Goal: Entertainment & Leisure: Consume media (video, audio)

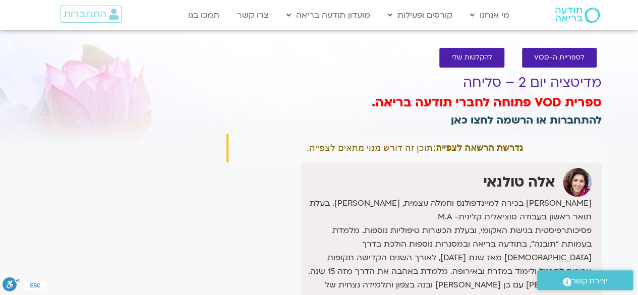
click at [538, 118] on link "להתחברות או הרשמה לחצו כאן" at bounding box center [526, 120] width 151 height 15
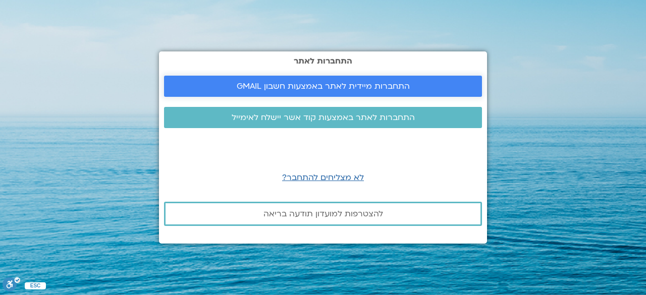
click at [334, 86] on span "התחברות מיידית לאתר באמצעות חשבון GMAIL" at bounding box center [323, 86] width 173 height 9
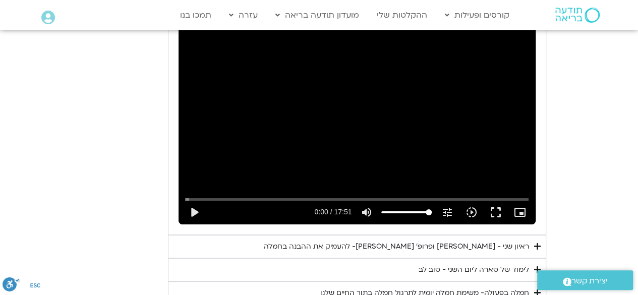
scroll to position [1877, 0]
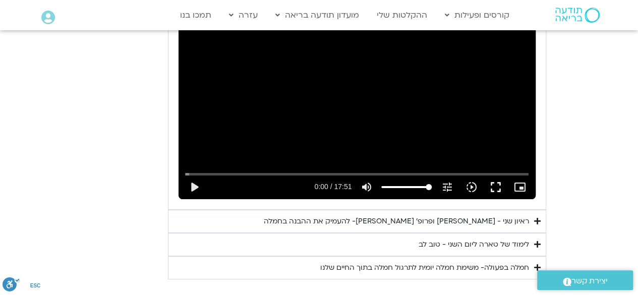
click at [457, 239] on div "לימוד של טארה ליום השני - טוב לב" at bounding box center [474, 245] width 110 height 12
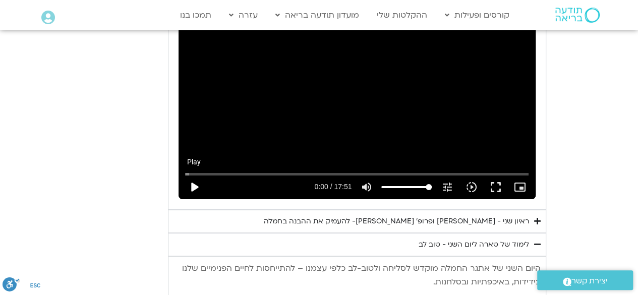
click at [194, 175] on button "play_arrow" at bounding box center [194, 187] width 24 height 24
click at [498, 175] on button "fullscreen" at bounding box center [495, 187] width 24 height 24
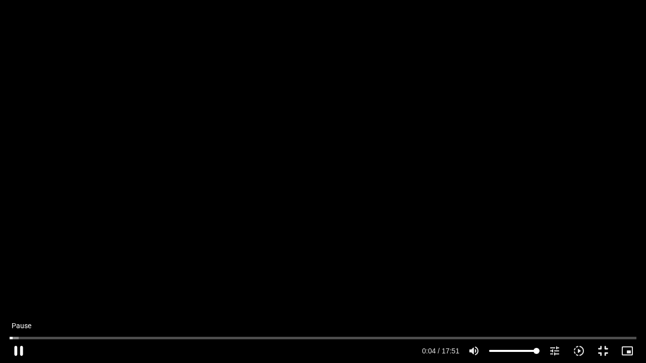
click at [27, 355] on button "pause" at bounding box center [19, 351] width 24 height 24
type input "4.911139"
click at [18, 349] on button "play_arrow" at bounding box center [19, 351] width 24 height 24
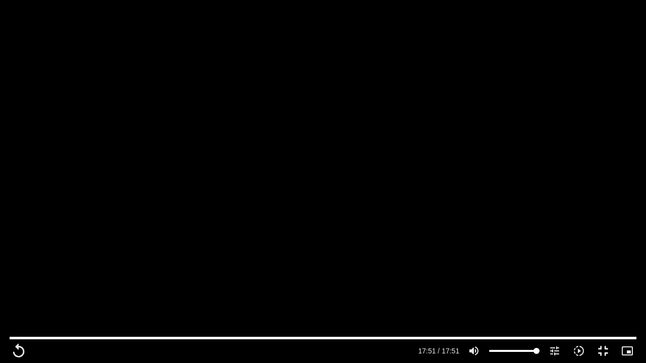
click at [392, 98] on div "Skip Ad 1:12 replay 17:51 / 17:51 volume_up Mute tune Resolution Auto 720p slow…" at bounding box center [323, 181] width 646 height 363
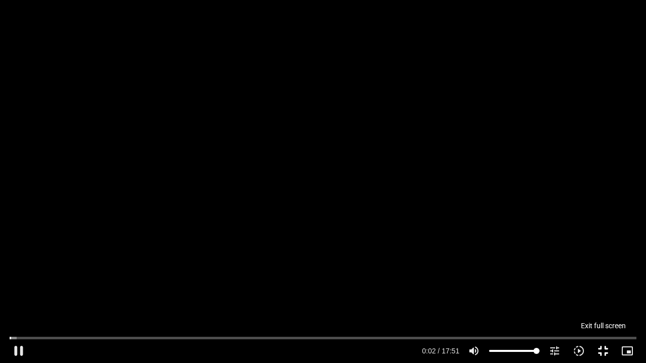
click at [597, 345] on button "fullscreen_exit" at bounding box center [603, 351] width 24 height 24
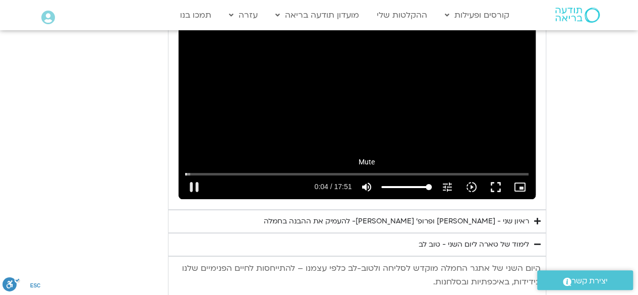
type input "4.544119"
click at [376, 175] on button "volume_up Mute" at bounding box center [366, 187] width 24 height 24
type input "0"
click at [196, 175] on button "pause" at bounding box center [194, 187] width 24 height 24
type input "5.992192"
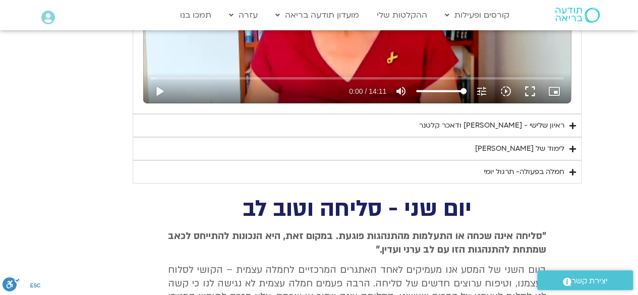
scroll to position [1373, 0]
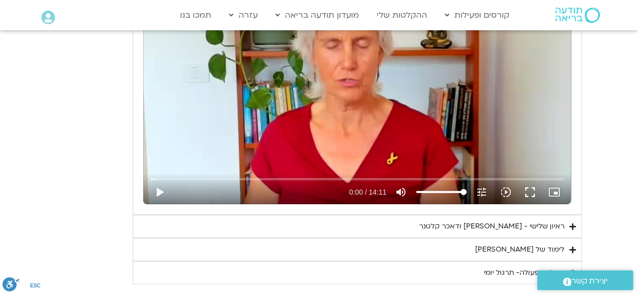
click at [520, 223] on div "ראיון שלישי - [PERSON_NAME] ודאכר קלטנר" at bounding box center [491, 226] width 145 height 12
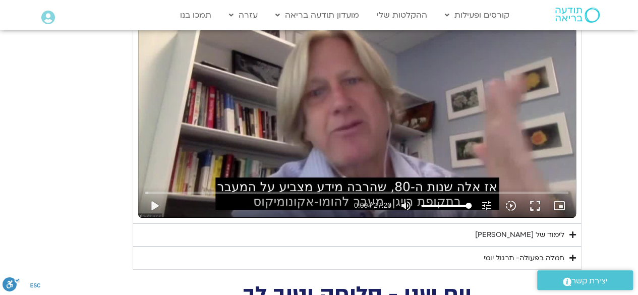
scroll to position [1676, 0]
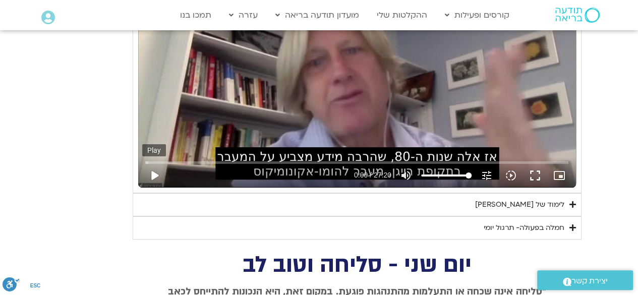
click at [152, 171] on button "play_arrow" at bounding box center [154, 175] width 24 height 24
click at [532, 169] on button "fullscreen" at bounding box center [535, 175] width 24 height 24
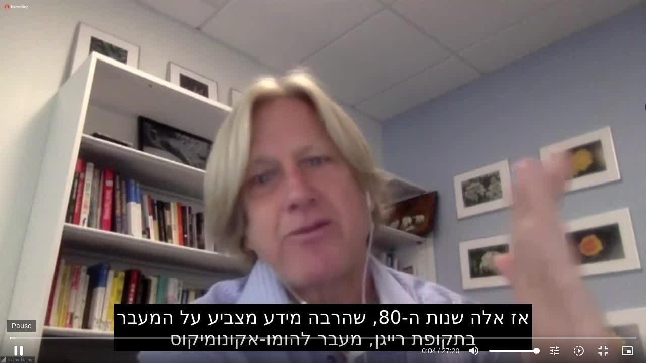
click at [21, 352] on button "pause" at bounding box center [19, 351] width 24 height 24
click at [10, 338] on input "Seek" at bounding box center [323, 338] width 626 height 6
click at [18, 346] on button "play_arrow" at bounding box center [19, 351] width 24 height 24
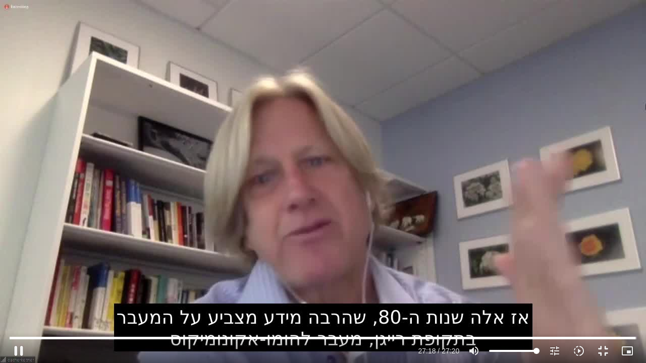
type input "1638.402148"
click at [603, 350] on button "fullscreen_exit" at bounding box center [603, 351] width 24 height 24
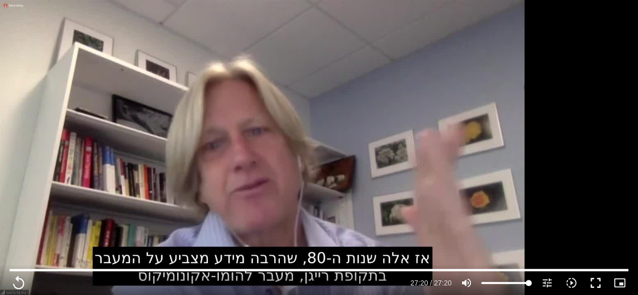
scroll to position [1322, 0]
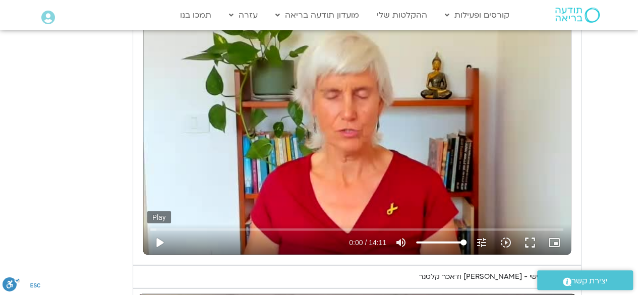
type input "1640.5"
click at [159, 239] on button "play_arrow" at bounding box center [159, 242] width 24 height 24
type input "0.019314"
type input "1640.5"
type input "0.143887"
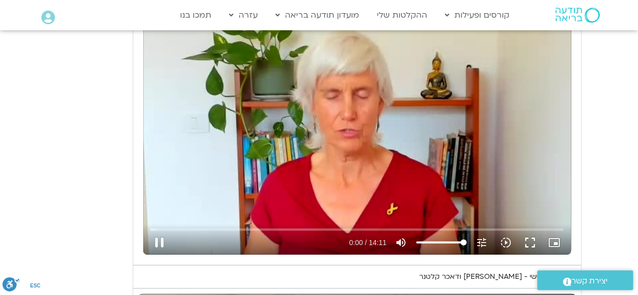
type input "1640.5"
type input "0.294635"
type input "1640.5"
type input "0.420628"
type input "1640.5"
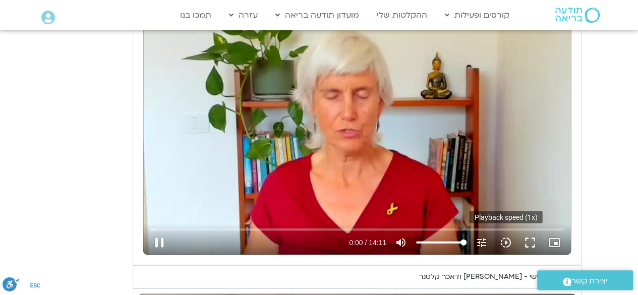
type input "0.555587"
type input "1640.5"
type input "0.676042"
type input "1640.5"
type input "0.804797"
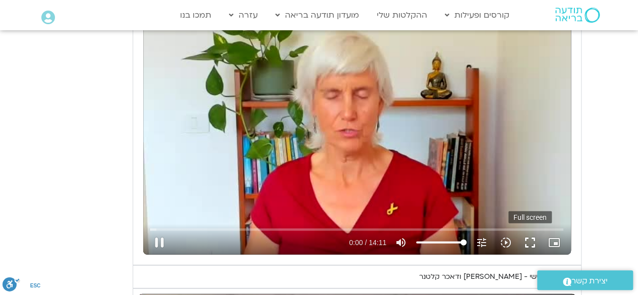
type input "1640.5"
type input "0.937366"
type input "1640.5"
type input "1.067532"
type input "1640.5"
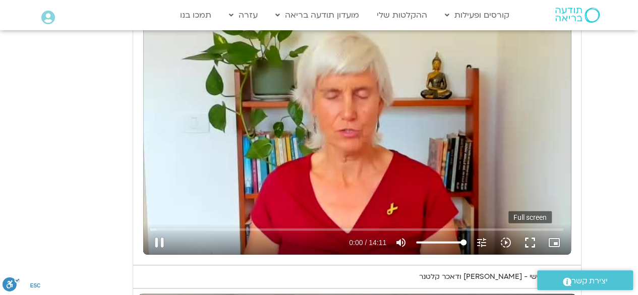
click at [534, 237] on button "fullscreen" at bounding box center [530, 242] width 24 height 24
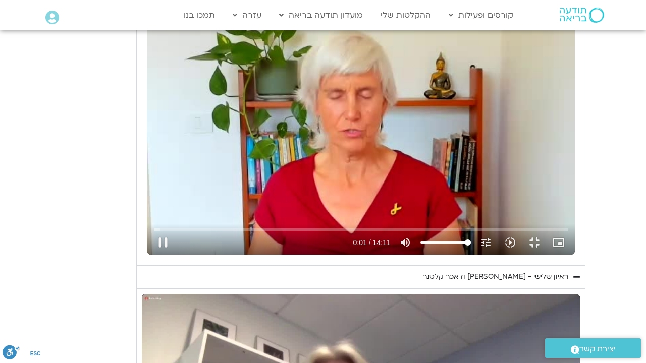
type input "1.398413"
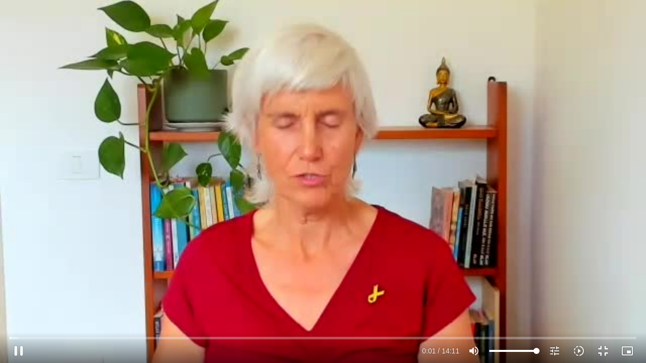
type input "1640.5"
type input "1.53326"
type input "1640.5"
type input "1.673599"
type input "1640.5"
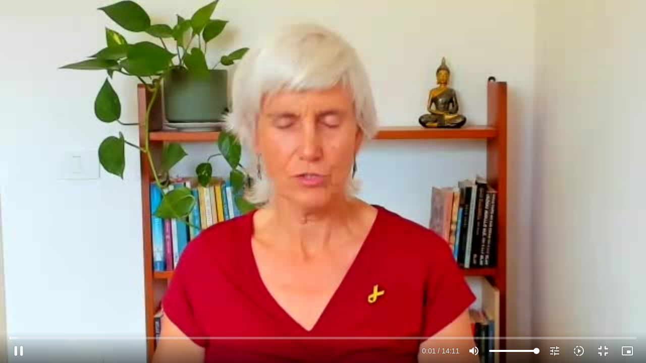
type input "1.82995"
type input "1640.5"
type input "1.939259"
type input "1640.5"
type input "2.103934"
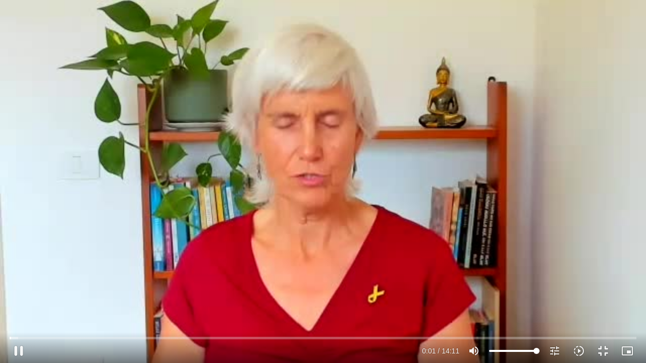
type input "1640.5"
type input "2.294209"
type input "1640.5"
type input "2.401411"
type input "1640.5"
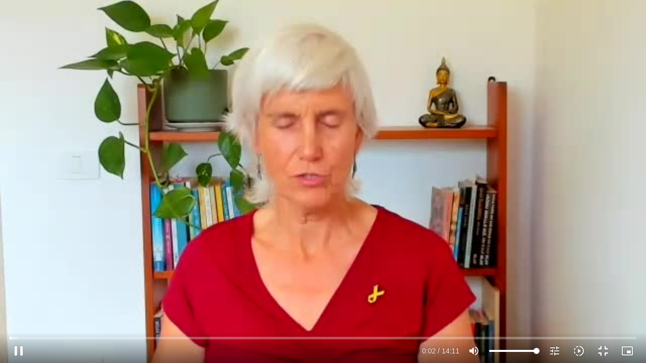
type input "2.543519"
type input "1640.5"
type input "2.67096"
type input "1640.5"
type input "2.836233"
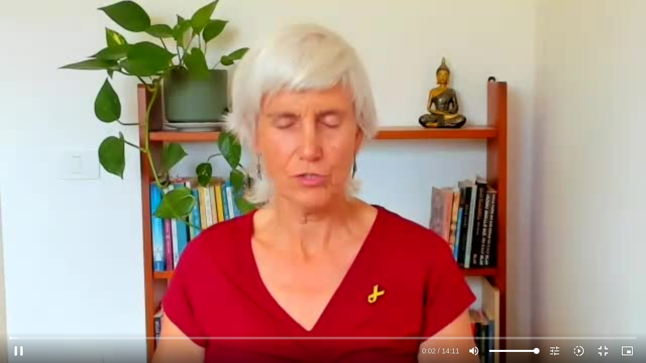
type input "1640.5"
type input "2.971378"
type input "1640.5"
type input "3.061035"
type input "1640.5"
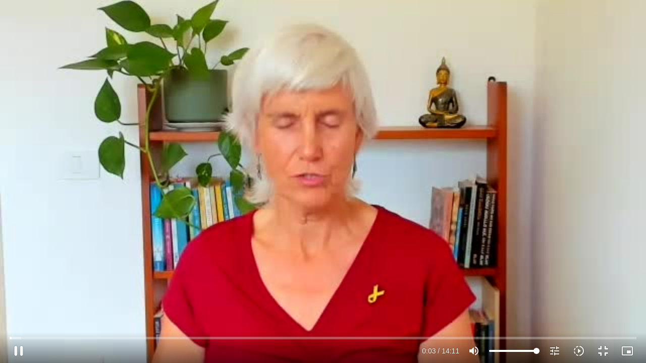
type input "3.212241"
type input "1640.5"
type input "3.353516"
type input "1640.5"
type input "3.465951"
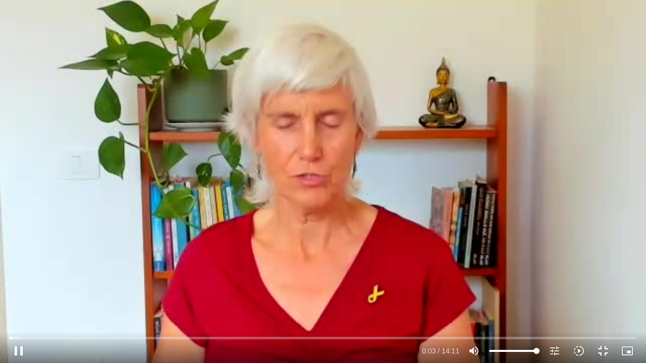
type input "1640.5"
type input "3.591096"
type input "1640.5"
type input "3.717044"
type input "1640.5"
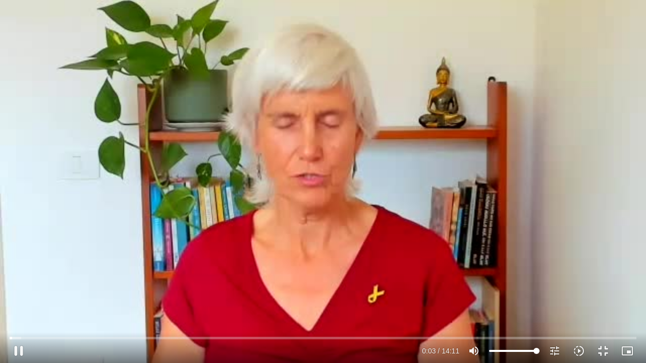
type input "3.856341"
type input "1640.5"
type input "3.994214"
type input "1640.5"
type input "4.13223"
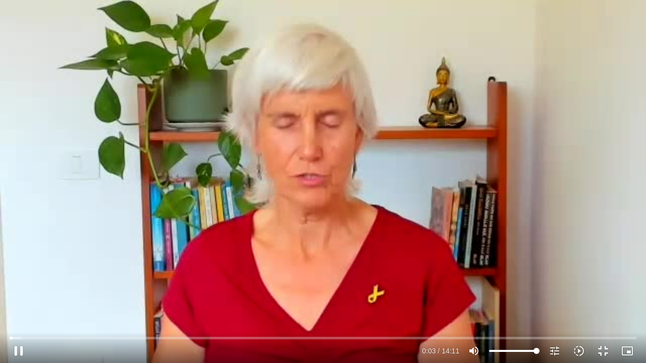
type input "1640.5"
type input "4.261608"
type input "1640.5"
type input "4.388697"
type input "1640.5"
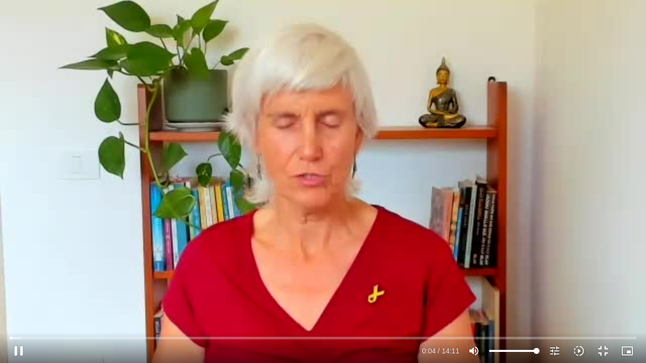
type input "4.520511"
type input "1640.5"
type input "4.6506"
type input "1640.5"
type input "4.783775"
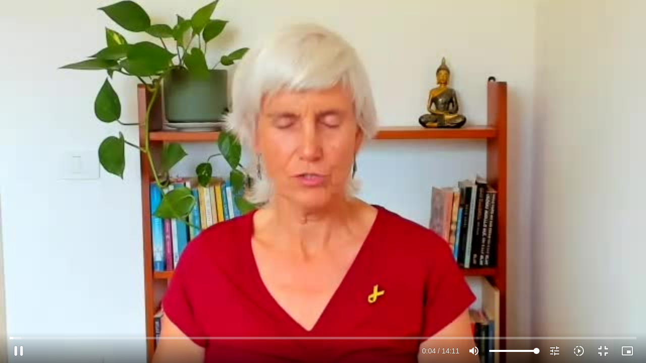
type input "1640.5"
type input "4.915819"
type input "1640.5"
type input "5.045623"
type input "1640.5"
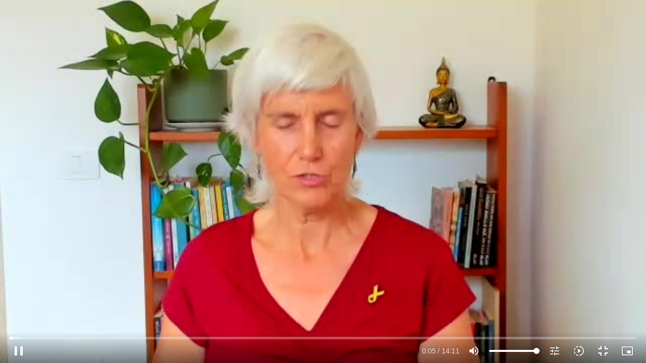
type input "5.178043"
type input "1640.5"
type input "5.306495"
type input "1640.5"
type input "5.441447"
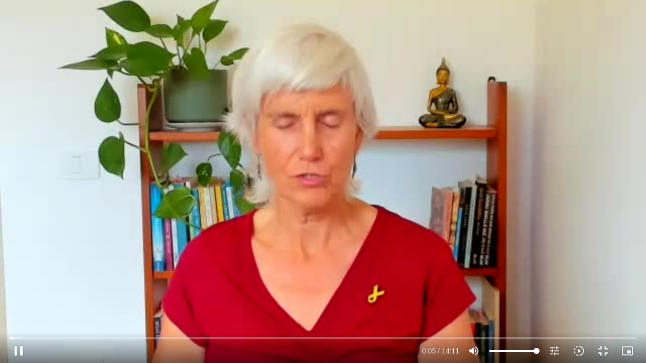
type input "1640.5"
type input "5.571227"
type input "1640.5"
type input "5.706155"
type input "1640.5"
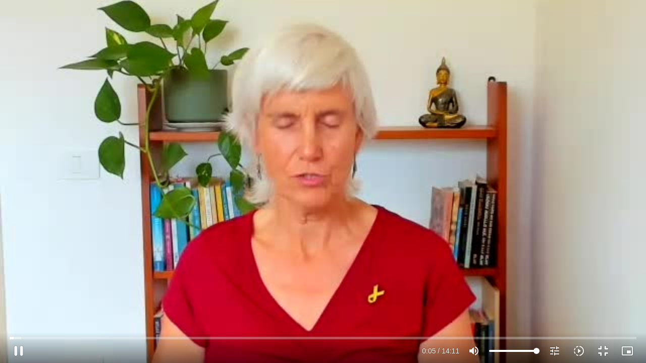
type input "5.835372"
type input "1640.5"
type input "5.967685"
type input "1640.5"
type input "6.10049"
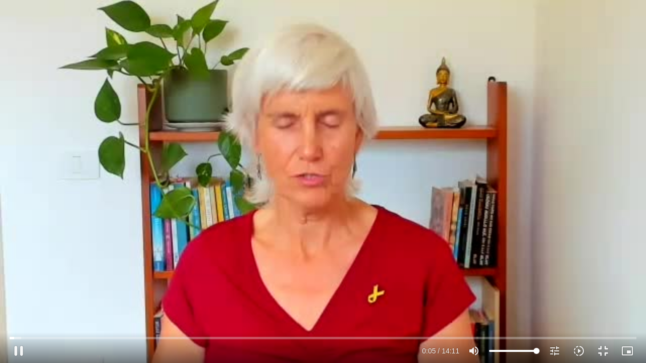
type input "1640.5"
type input "6.235834"
type input "1640.5"
type input "6.372726"
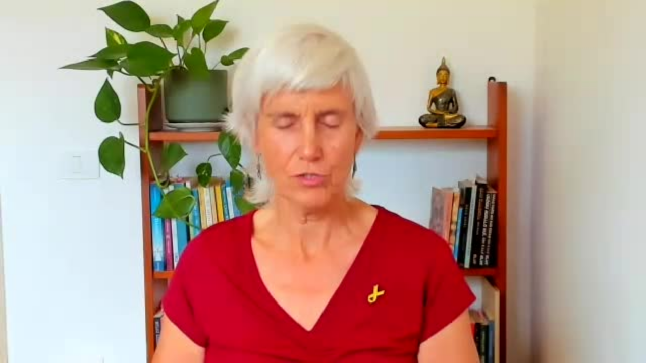
type input "1640.5"
type input "851.4"
type input "1640.5"
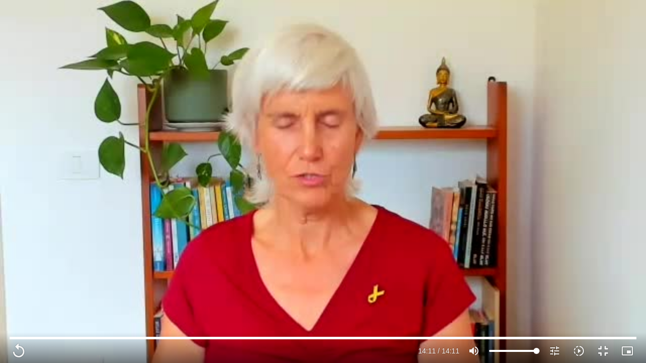
type input "851.4"
type input "1640.5"
type input "851.4"
type input "1640.5"
type input "851.4"
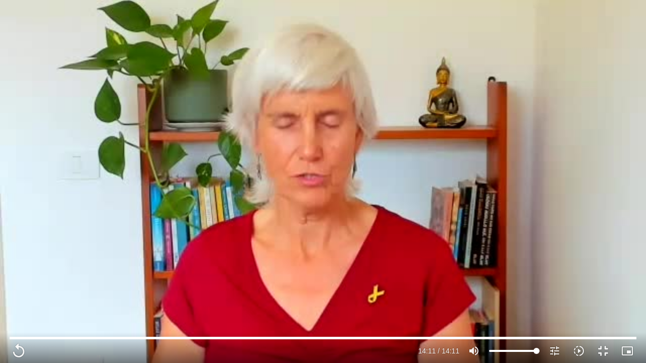
type input "1640.5"
type input "851.4"
type input "1640.5"
type input "851.4"
type input "1640.5"
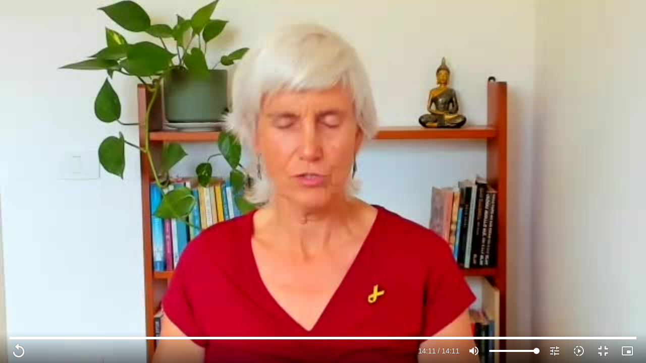
type input "851.4"
type input "1640.5"
type input "851.4"
type input "1640.5"
type input "851.4"
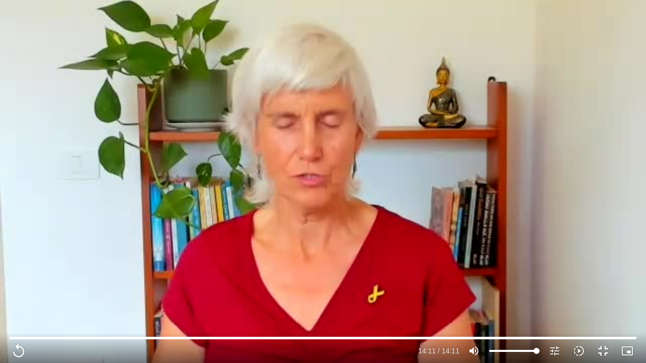
type input "1640.5"
type input "851.4"
type input "1640.5"
type input "851.4"
type input "1640.5"
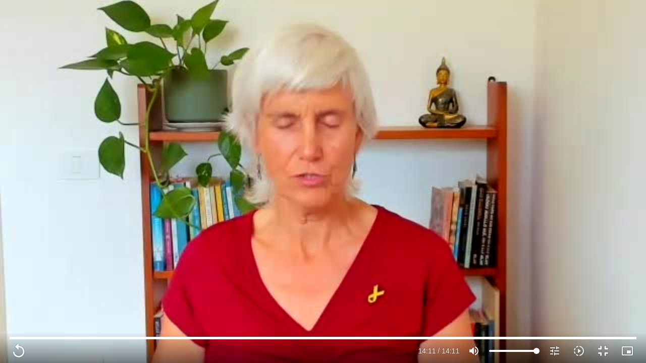
type input "851.4"
type input "1640.5"
type input "851.4"
type input "1640.5"
type input "851.4"
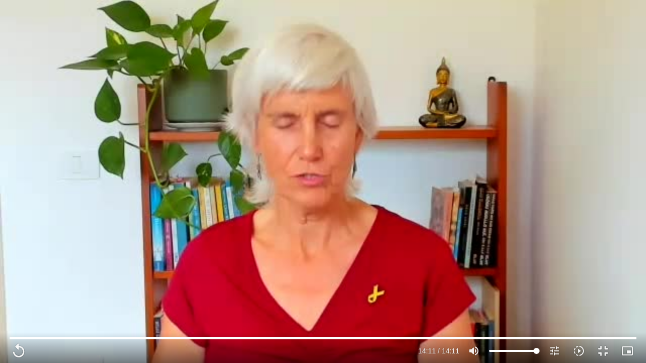
type input "1640.5"
type input "851.4"
type input "1640.5"
type input "851.4"
type input "1640.5"
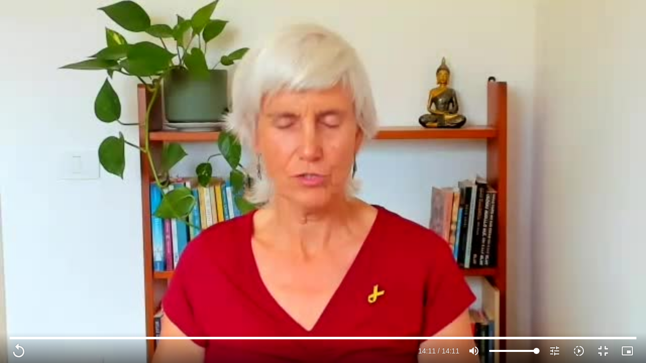
type input "851.4"
type input "1640.5"
type input "851.4"
type input "1640.5"
type input "851.4"
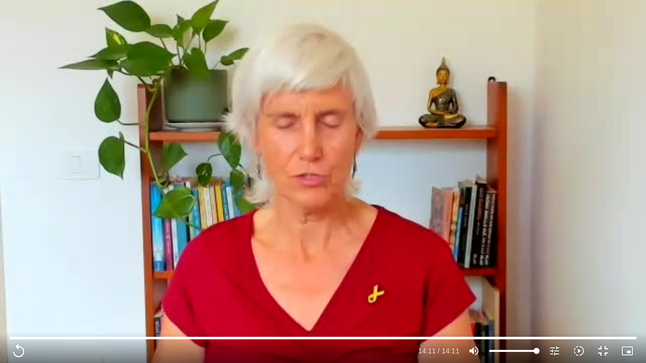
type input "1640.5"
type input "851.4"
type input "1640.5"
type input "851.4"
type input "1640.5"
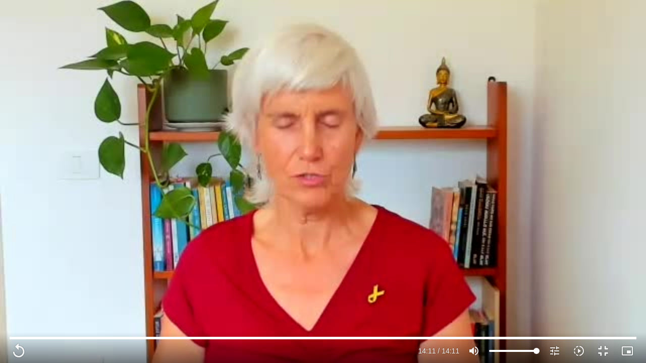
type input "851.4"
type input "1640.5"
type input "851.4"
type input "1640.5"
type input "851.4"
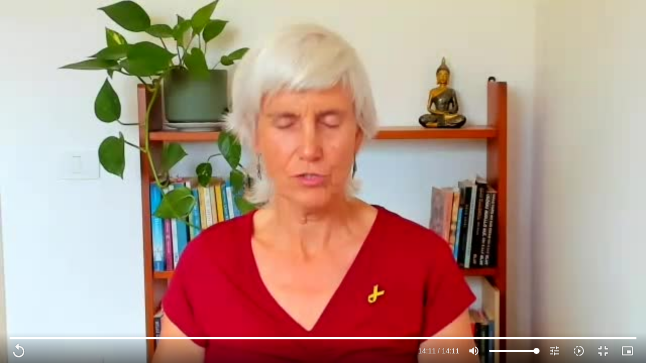
type input "1640.5"
type input "851.4"
type input "1640.5"
type input "851.4"
type input "1640.5"
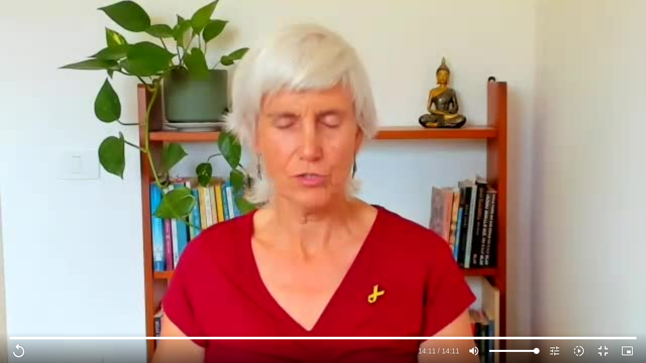
type input "851.4"
type input "1640.5"
type input "851.4"
type input "1640.5"
type input "851.4"
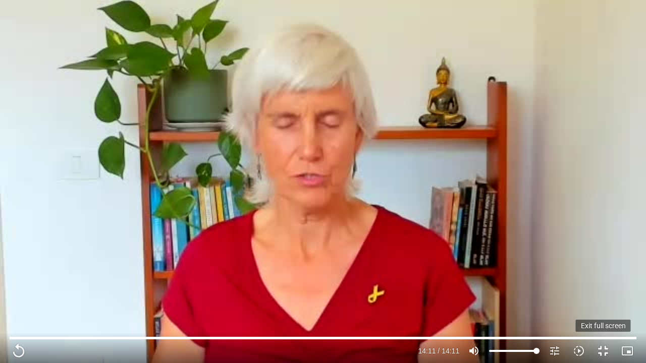
type input "1640.5"
type input "851.4"
type input "1640.5"
type input "851.4"
type input "1640.5"
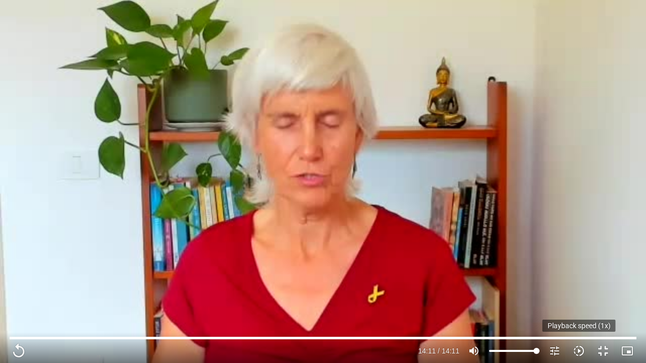
type input "851.4"
type input "1640.5"
type input "851.4"
type input "1640.5"
type input "851.4"
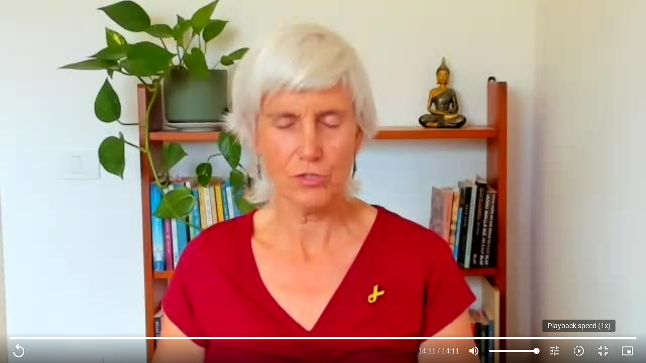
type input "1640.5"
type input "851.4"
type input "1640.5"
type input "851.4"
type input "1640.5"
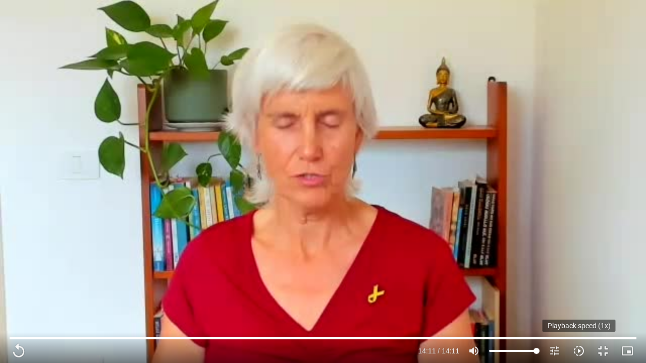
type input "851.4"
type input "1640.5"
type input "851.4"
type input "1640.5"
type input "851.4"
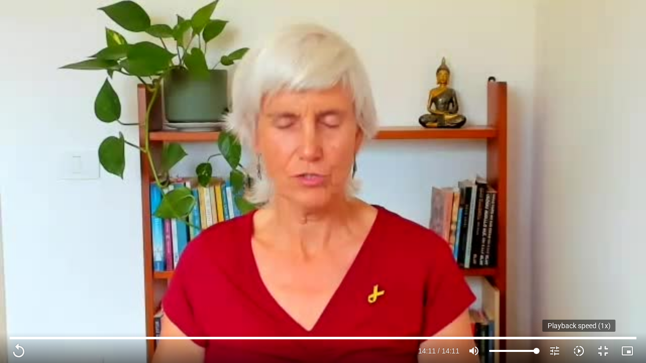
type input "1640.5"
type input "851.4"
type input "1640.5"
type input "851.4"
type input "1640.5"
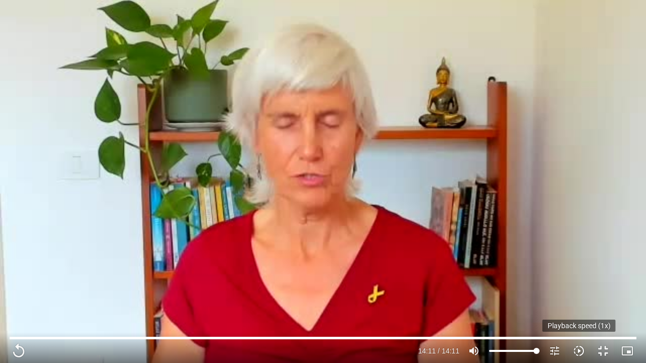
type input "851.4"
type input "1640.5"
type input "851.4"
type input "1640.5"
type input "851.4"
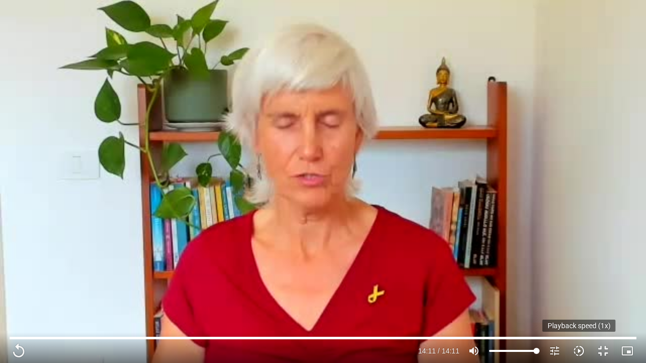
type input "1640.5"
type input "851.4"
type input "1640.5"
type input "851.4"
type input "1640.5"
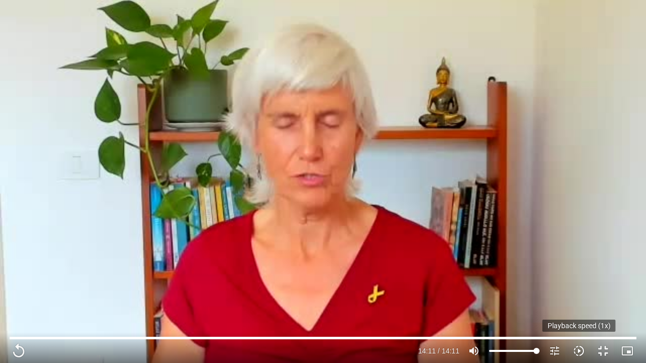
type input "851.4"
type input "1640.5"
type input "851.4"
type input "1640.5"
type input "851.4"
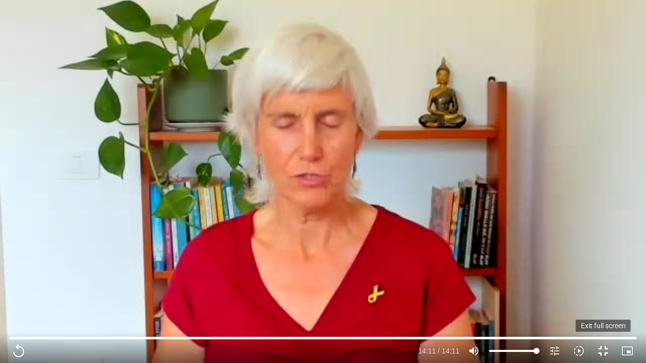
click at [601, 350] on button "fullscreen_exit" at bounding box center [603, 351] width 24 height 24
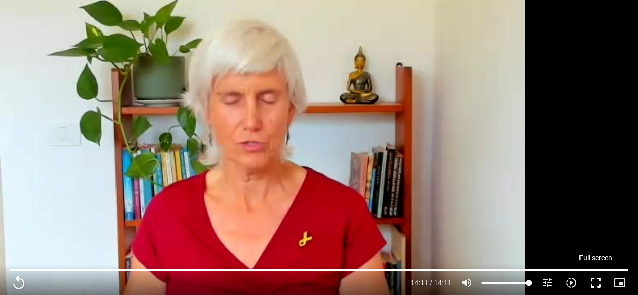
scroll to position [919, 0]
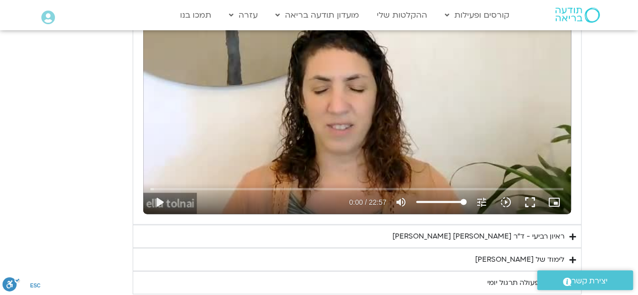
click at [514, 234] on div "ראיון רביעי - ד"ר [PERSON_NAME] [PERSON_NAME]" at bounding box center [478, 236] width 172 height 12
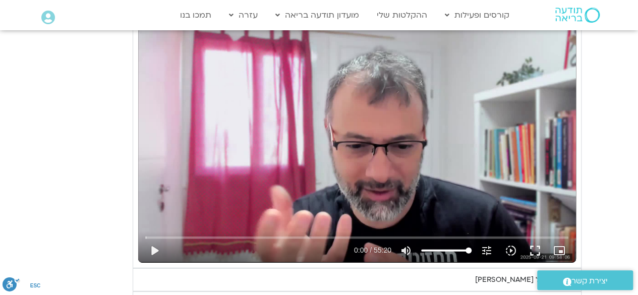
scroll to position [1171, 0]
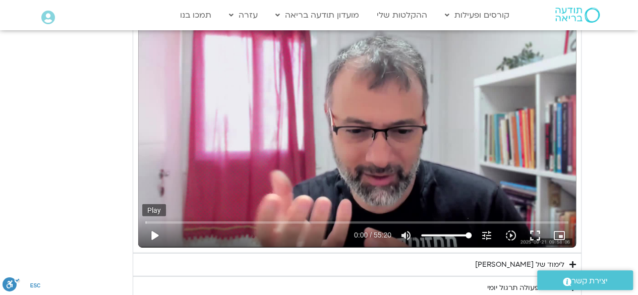
click at [153, 233] on button "play_arrow" at bounding box center [154, 235] width 24 height 24
click at [549, 219] on input "Seek" at bounding box center [356, 222] width 423 height 6
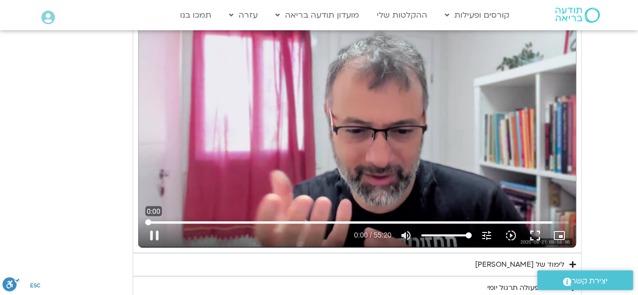
drag, startPoint x: 549, startPoint y: 219, endPoint x: 144, endPoint y: 222, distance: 404.5
click at [145, 222] on input "Seek" at bounding box center [356, 222] width 423 height 6
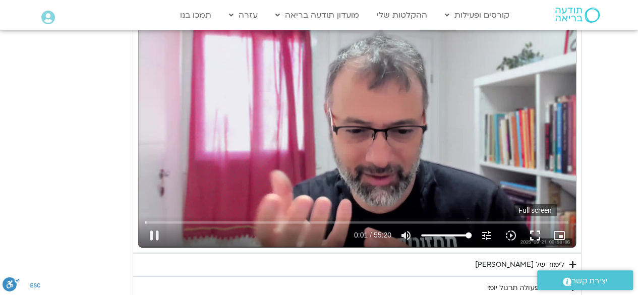
click at [532, 230] on button "fullscreen" at bounding box center [535, 235] width 24 height 24
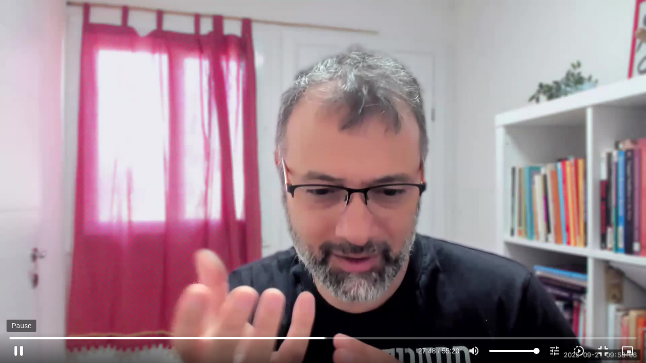
click at [18, 353] on button "pause" at bounding box center [19, 351] width 24 height 24
click at [602, 348] on button "fullscreen_exit" at bounding box center [603, 351] width 24 height 24
